Goal: Task Accomplishment & Management: Manage account settings

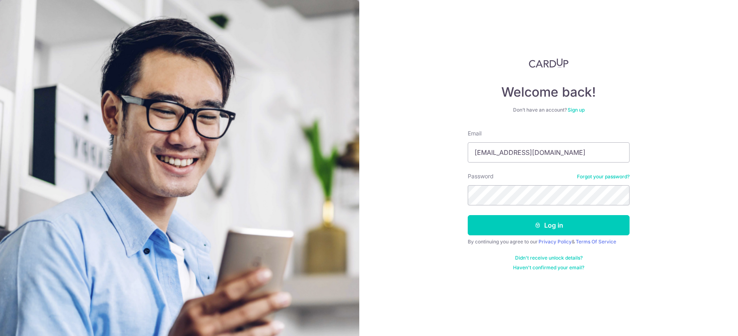
type input "[EMAIL_ADDRESS][DOMAIN_NAME]"
click at [519, 224] on button "Log in" at bounding box center [549, 225] width 162 height 20
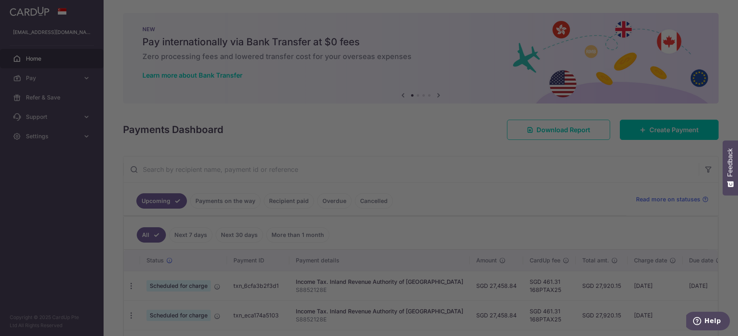
click at [67, 72] on div at bounding box center [372, 169] width 745 height 339
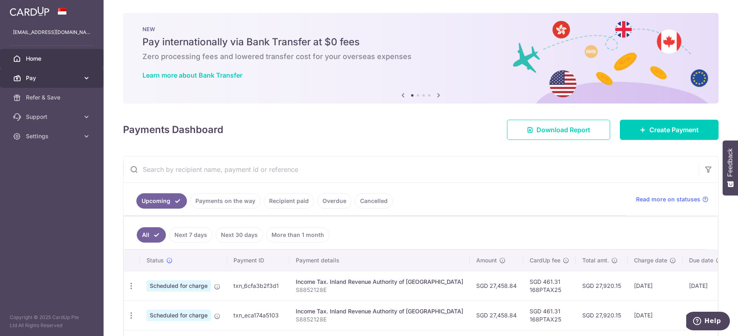
click at [89, 77] on icon at bounding box center [87, 78] width 8 height 8
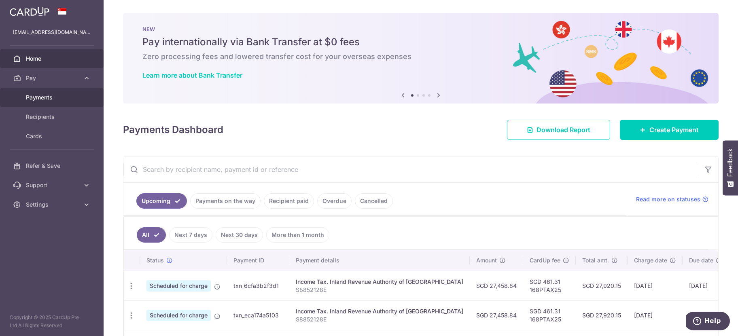
click at [47, 95] on span "Payments" at bounding box center [52, 97] width 53 height 8
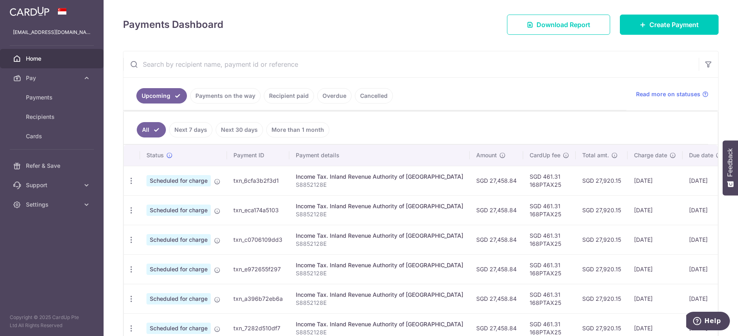
scroll to position [104, 0]
click at [129, 183] on icon "button" at bounding box center [131, 182] width 8 height 8
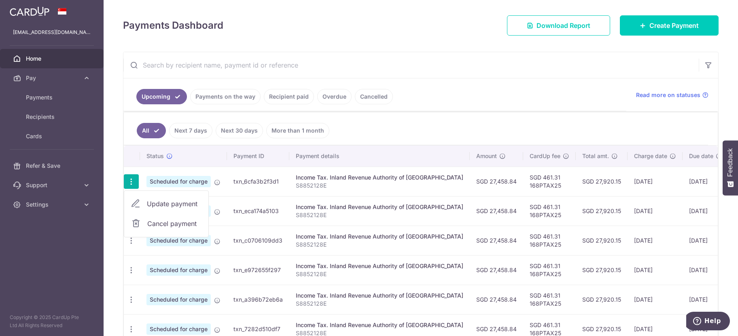
click at [159, 200] on span "Update payment" at bounding box center [174, 204] width 55 height 10
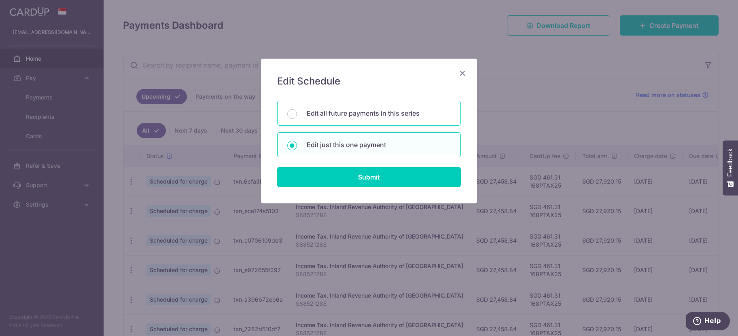
click at [365, 115] on p "Edit all future payments in this series" at bounding box center [379, 113] width 144 height 10
click at [297, 115] on input "Edit all future payments in this series" at bounding box center [292, 114] width 10 height 10
radio input "true"
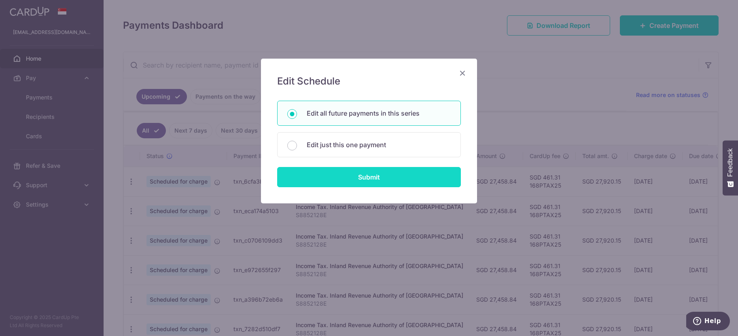
click at [357, 174] on input "Submit" at bounding box center [369, 177] width 184 height 20
radio input "true"
type input "27,458.84"
type input "S8852128E"
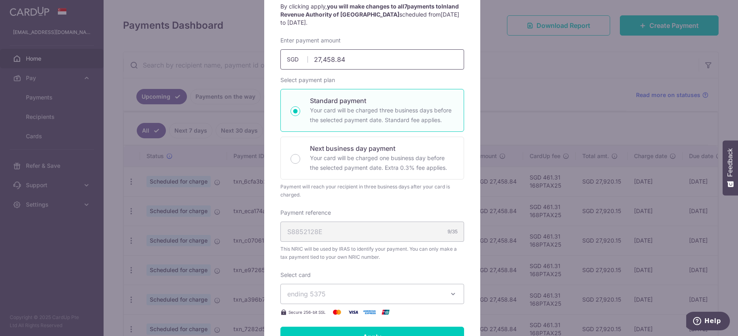
scroll to position [162, 0]
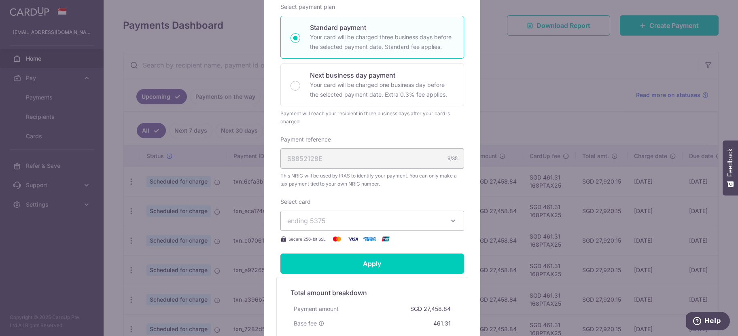
click at [377, 217] on span "ending 5375" at bounding box center [364, 221] width 155 height 10
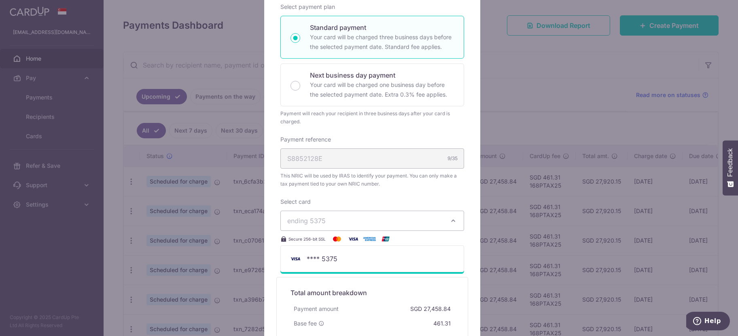
click at [377, 217] on span "ending 5375" at bounding box center [364, 221] width 155 height 10
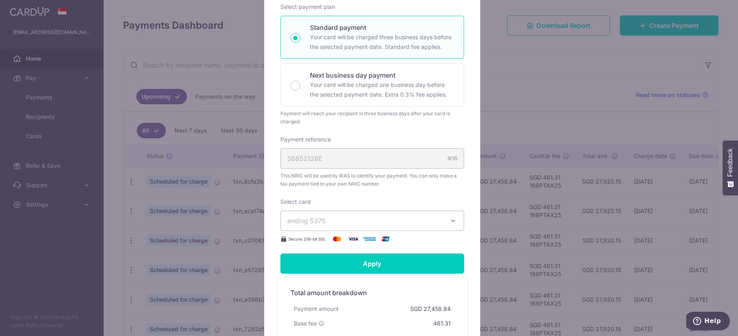
click at [390, 219] on span "ending 5375" at bounding box center [364, 221] width 155 height 10
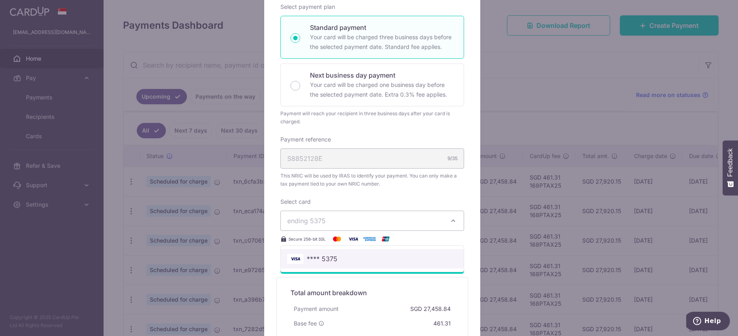
click at [346, 262] on span "**** 5375" at bounding box center [372, 259] width 170 height 10
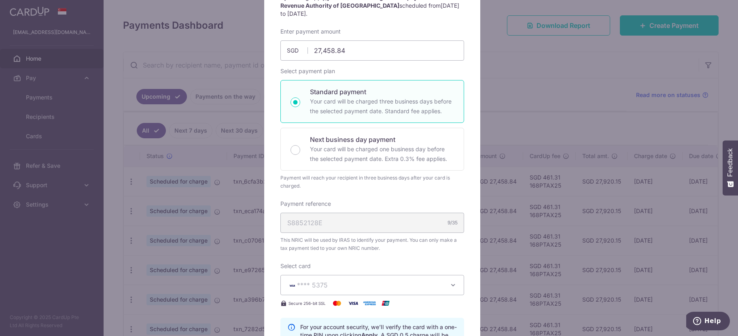
scroll to position [0, 0]
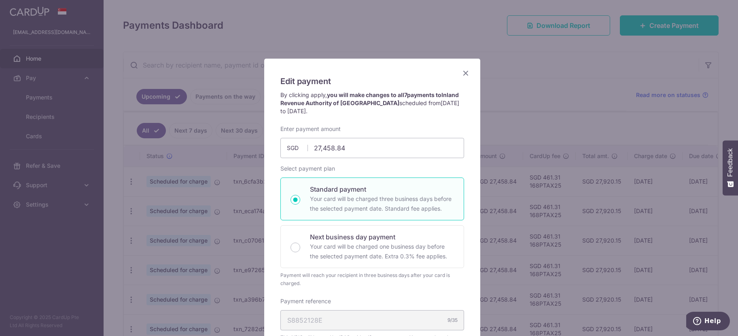
click at [462, 76] on icon "Close" at bounding box center [466, 73] width 10 height 10
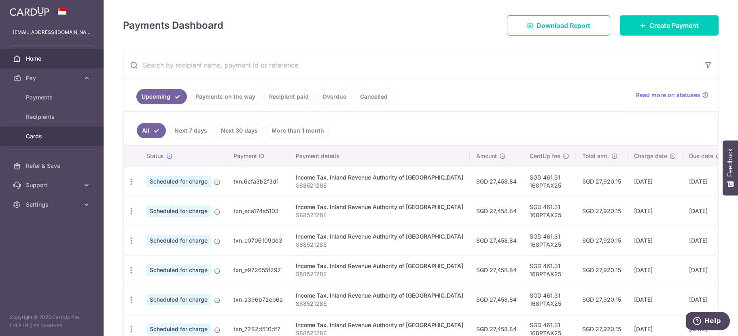
click at [45, 133] on span "Cards" at bounding box center [52, 136] width 53 height 8
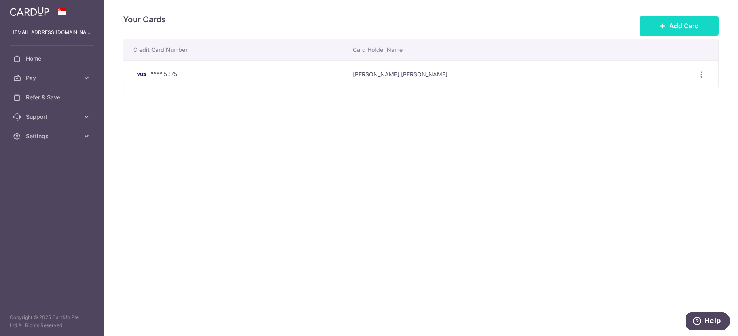
click at [669, 24] on span "Add Card" at bounding box center [684, 26] width 30 height 10
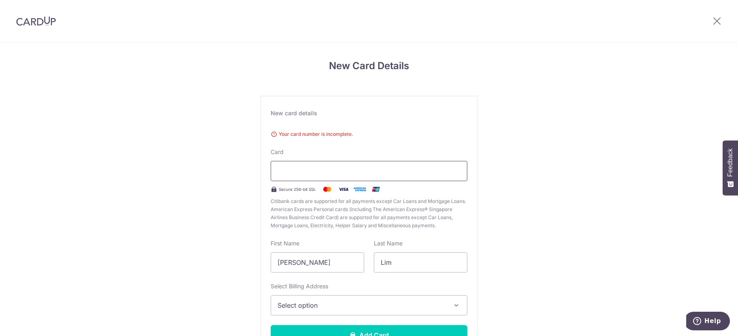
click at [369, 176] on div at bounding box center [369, 171] width 197 height 20
click at [95, 6] on div "New Card Details New card details Your card number is incomplete. Card Secure 2…" at bounding box center [369, 168] width 738 height 336
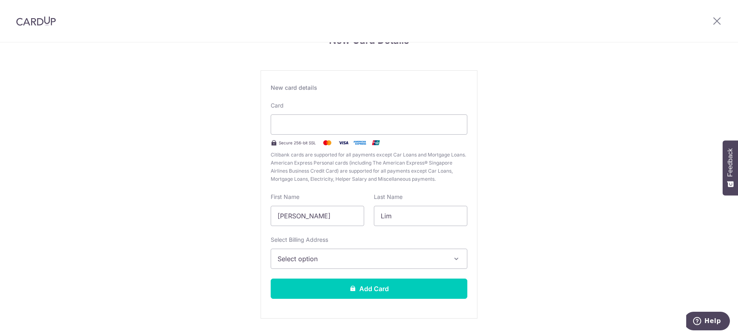
scroll to position [46, 0]
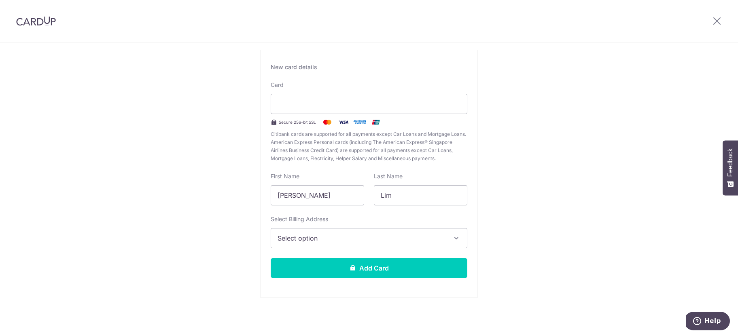
click at [335, 236] on span "Select option" at bounding box center [361, 238] width 168 height 10
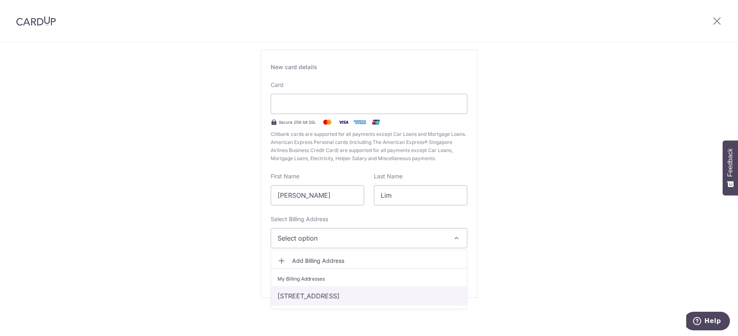
click at [297, 295] on link "7 Pemimpin Drive 06-01, Singapore, Singapore-576150" at bounding box center [369, 295] width 196 height 19
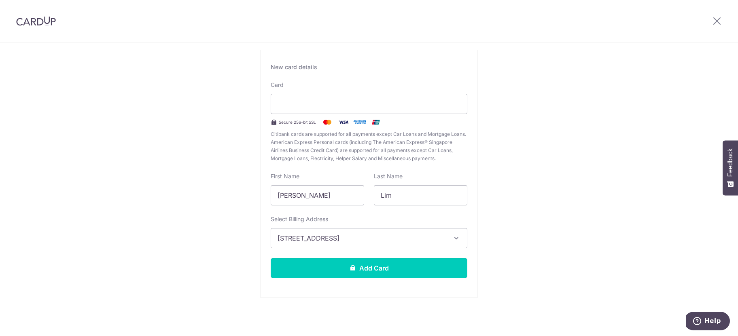
click at [322, 266] on button "Add Card" at bounding box center [369, 268] width 197 height 20
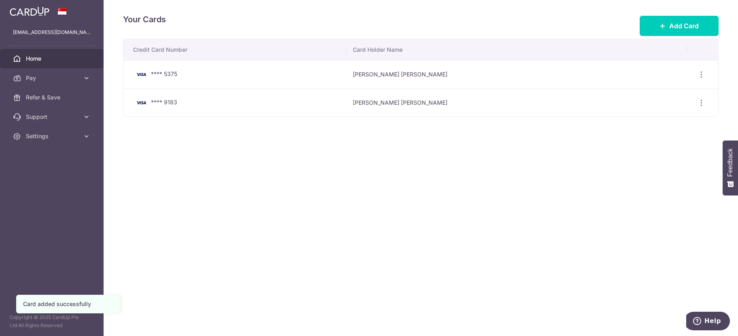
click at [56, 57] on span "Home" at bounding box center [52, 59] width 53 height 8
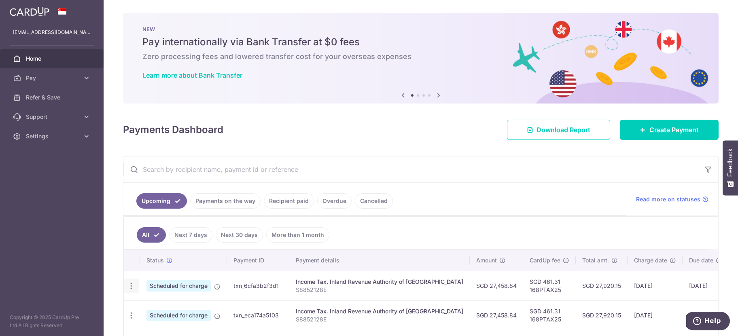
click at [131, 286] on icon "button" at bounding box center [131, 286] width 8 height 8
click at [150, 309] on span "Update payment" at bounding box center [174, 308] width 55 height 10
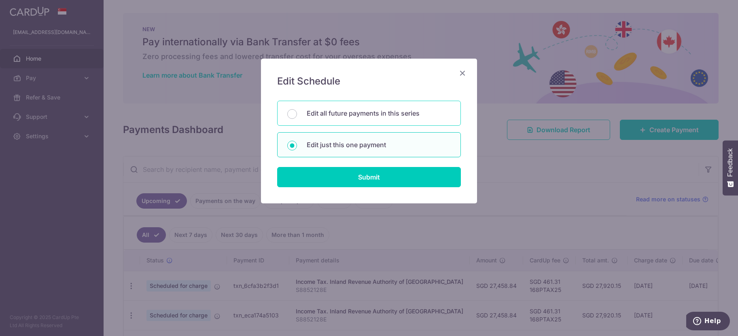
click at [339, 114] on p "Edit all future payments in this series" at bounding box center [379, 113] width 144 height 10
click at [297, 114] on input "Edit all future payments in this series" at bounding box center [292, 114] width 10 height 10
radio input "true"
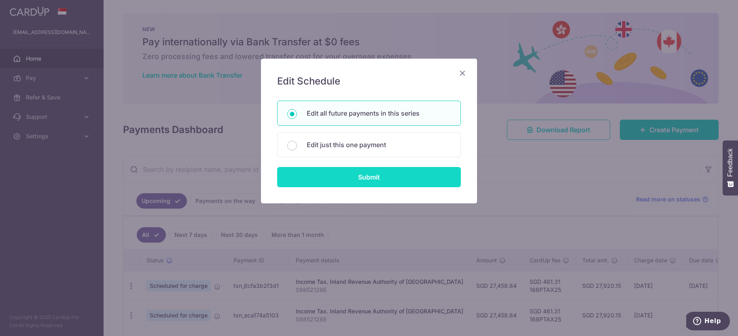
click at [337, 180] on input "Submit" at bounding box center [369, 177] width 184 height 20
radio input "true"
type input "27,458.84"
type input "S8852128E"
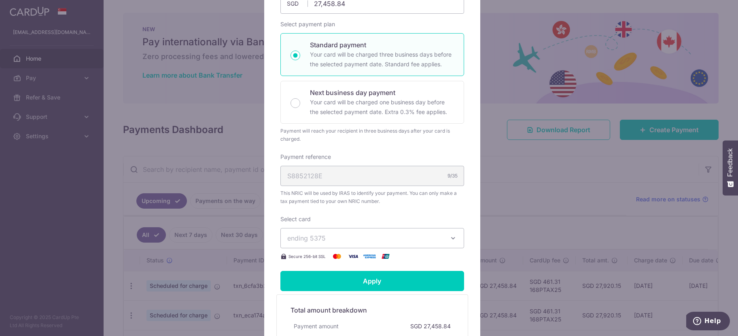
scroll to position [202, 0]
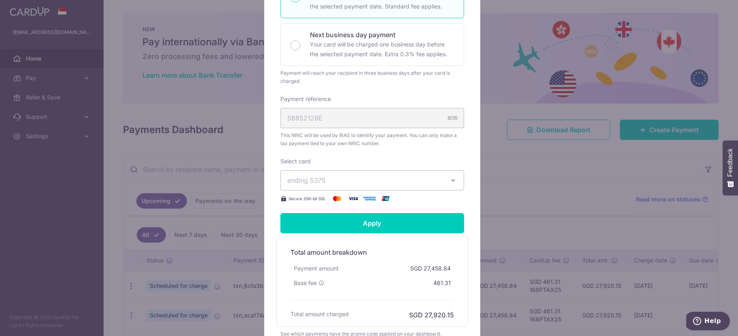
click at [359, 169] on div "Select card ending 5375 **** 5375 **** 9183 Secure 256-bit SSL" at bounding box center [372, 180] width 184 height 46
click at [343, 176] on span "ending 5375" at bounding box center [364, 181] width 155 height 10
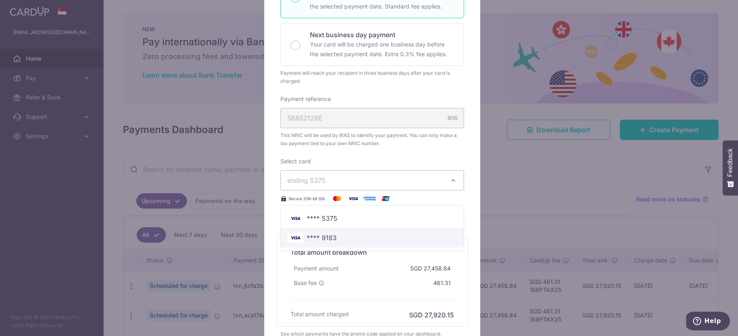
click at [328, 235] on span "**** 9183" at bounding box center [322, 238] width 30 height 10
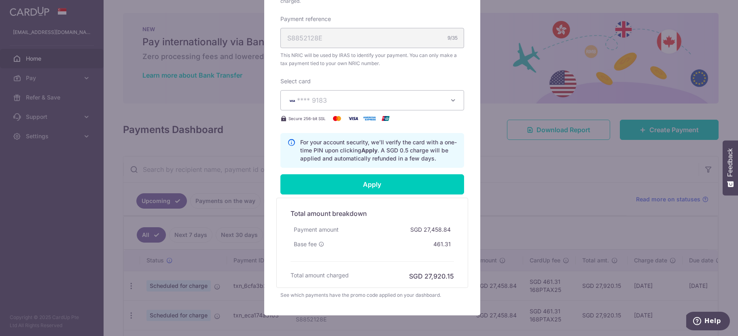
scroll to position [283, 0]
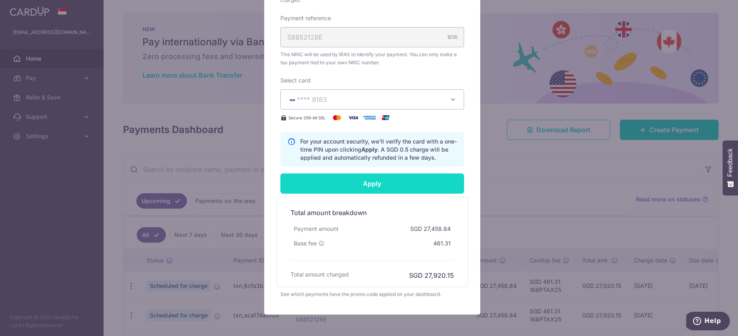
click at [349, 183] on input "Apply" at bounding box center [372, 184] width 184 height 20
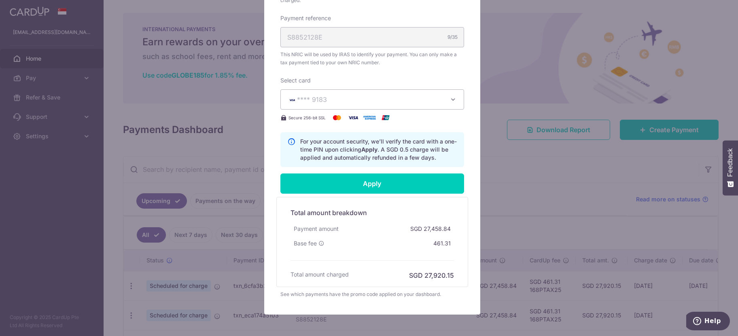
type input "Successfully Applied"
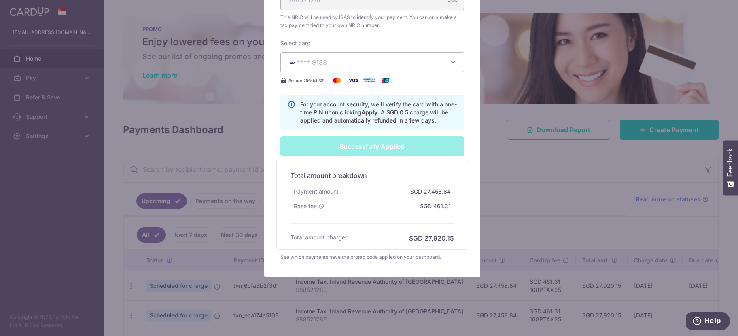
scroll to position [66, 0]
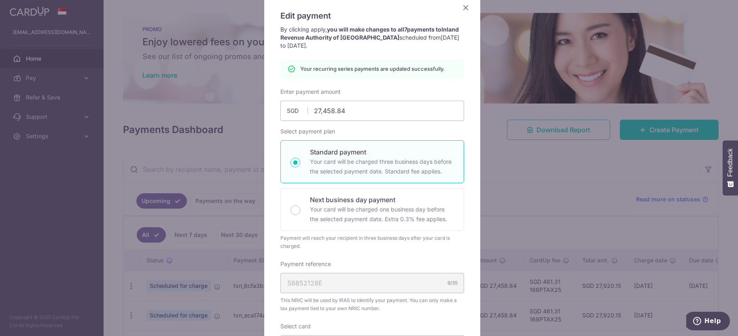
click at [464, 6] on icon "Close" at bounding box center [466, 7] width 10 height 10
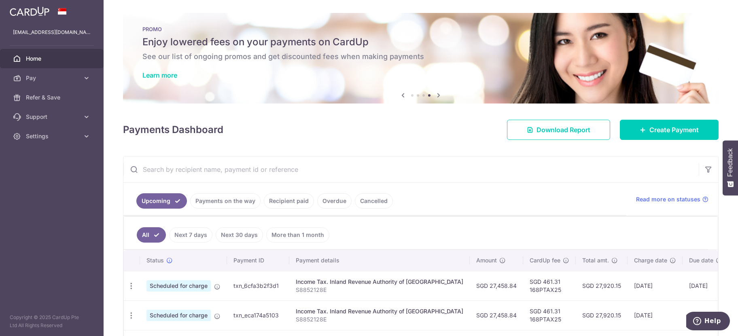
scroll to position [78, 0]
